Goal: Check status: Check status

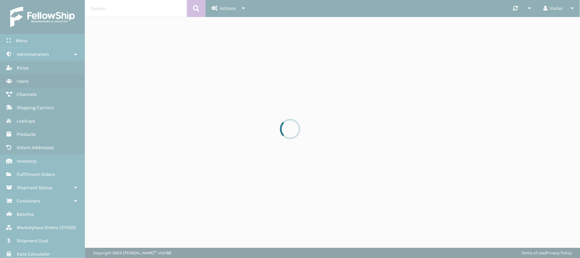
click at [232, 131] on div at bounding box center [290, 129] width 580 height 258
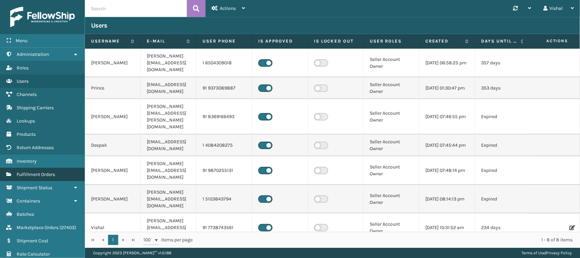
click at [23, 171] on span "Fulfillment Orders" at bounding box center [36, 174] width 38 height 6
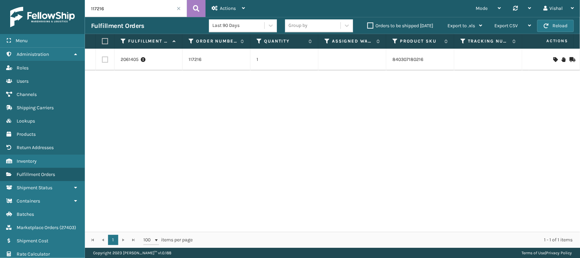
click at [118, 9] on input "117216" at bounding box center [136, 8] width 102 height 17
paste input "68"
type input "117268"
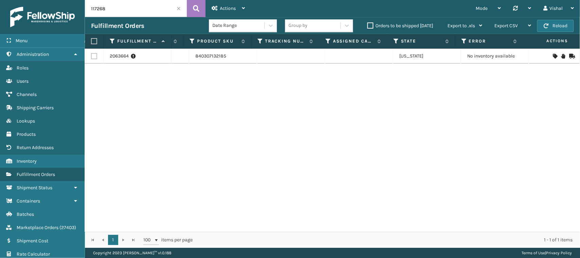
click at [359, 174] on div "2063664 117268 1 840307132185 [US_STATE] No inventory available" at bounding box center [332, 140] width 495 height 183
